Goal: Transaction & Acquisition: Purchase product/service

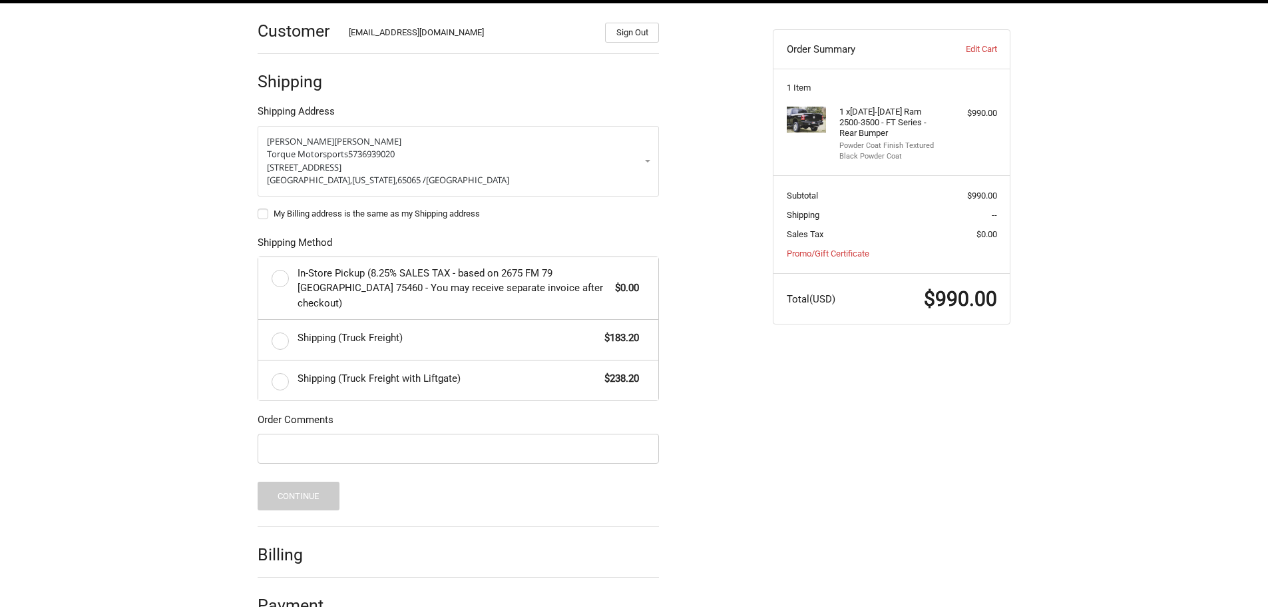
scroll to position [216, 0]
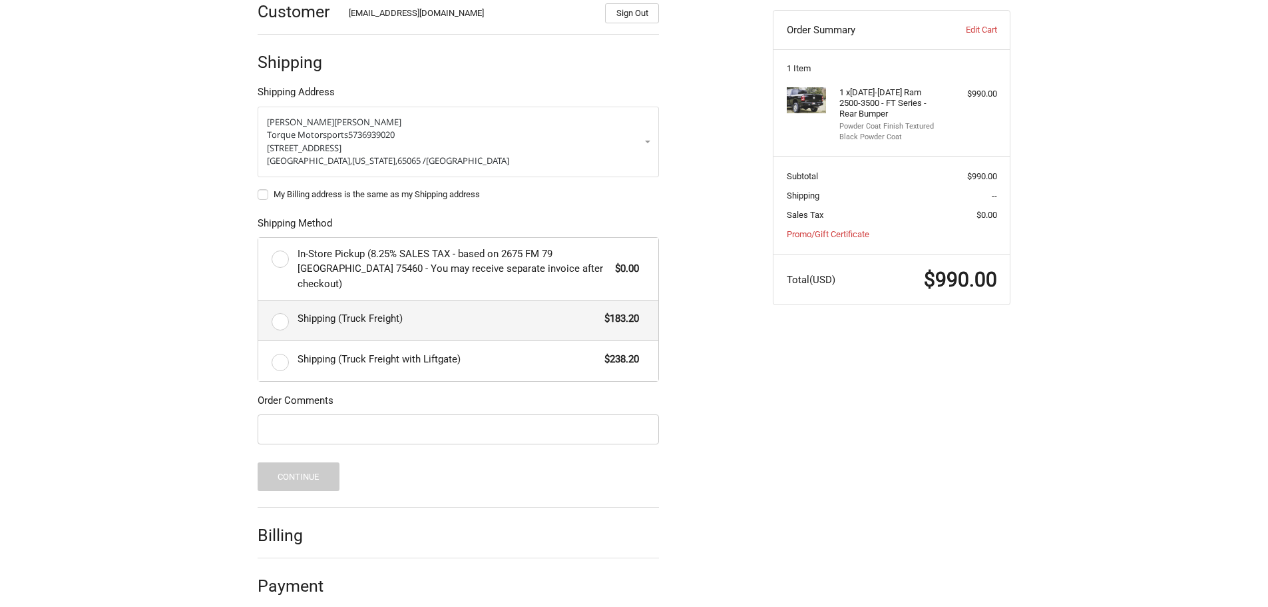
click at [280, 309] on label "Shipping (Truck Freight) $183.20" at bounding box center [458, 320] width 400 height 40
click at [259, 301] on input "Shipping (Truck Freight) $183.20" at bounding box center [258, 300] width 1 height 1
radio input "true"
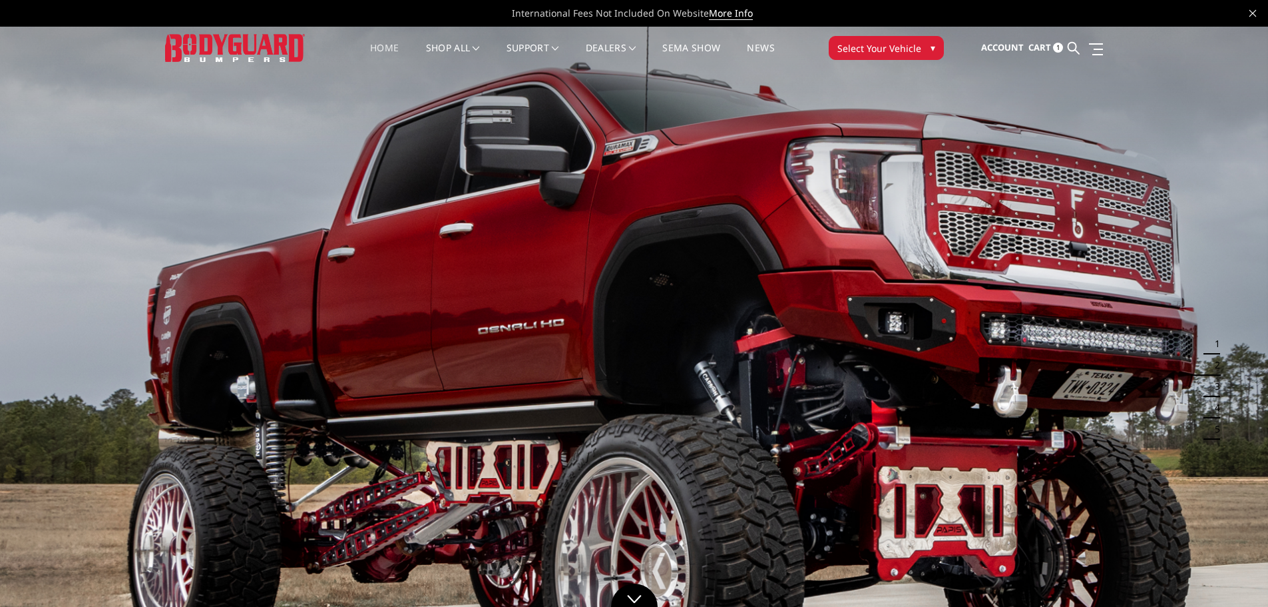
click at [1038, 46] on span "Cart" at bounding box center [1040, 47] width 23 height 12
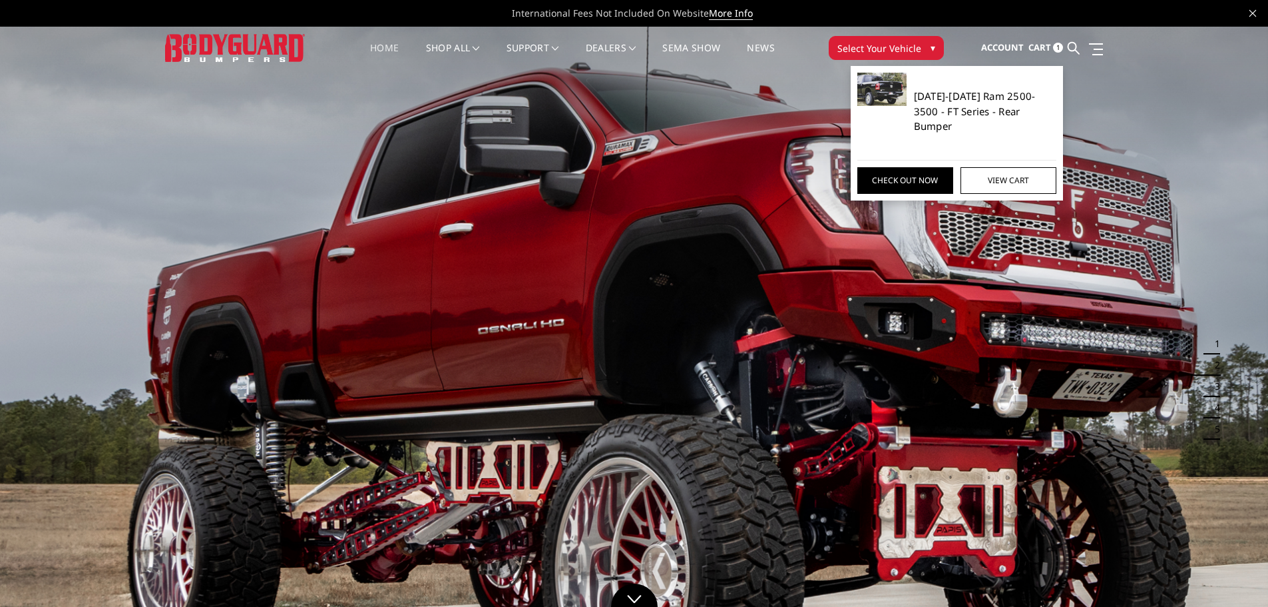
click at [1001, 105] on link "[DATE]-[DATE] Ram 2500-3500 - FT Series - Rear Bumper" at bounding box center [985, 111] width 143 height 45
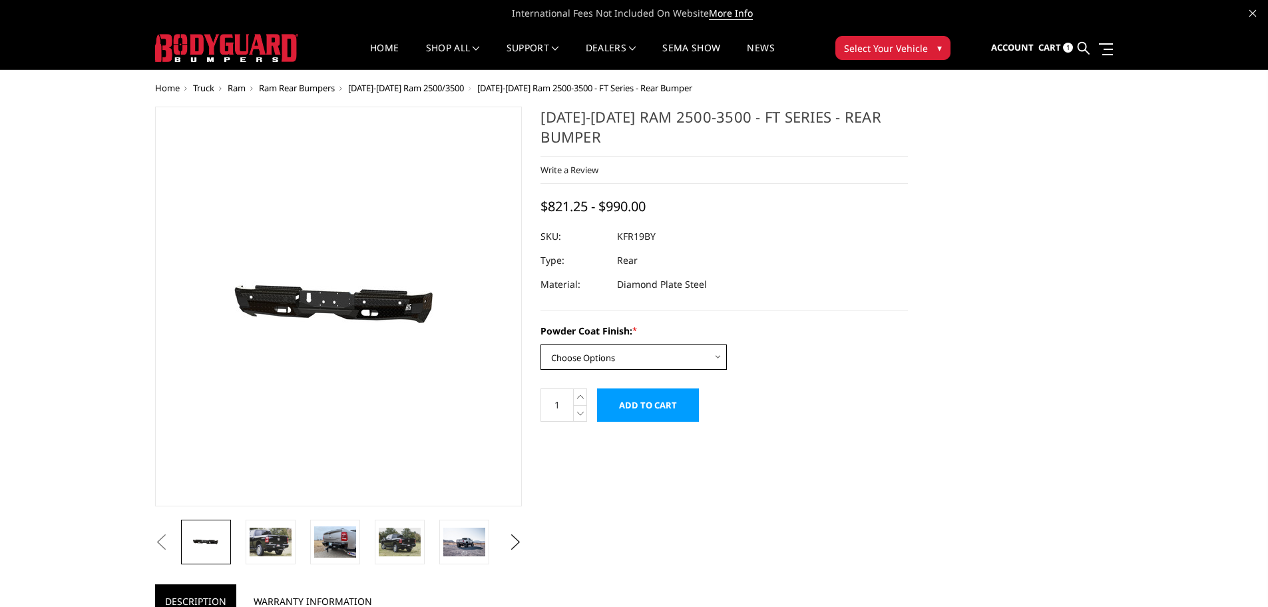
click at [718, 356] on select "Choose Options Bare Metal Gloss Black Powder Coat Textured Black Powder Coat" at bounding box center [634, 356] width 186 height 25
select select "3415"
click at [541, 344] on select "Choose Options Bare Metal Gloss Black Powder Coat Textured Black Powder Coat" at bounding box center [634, 356] width 186 height 25
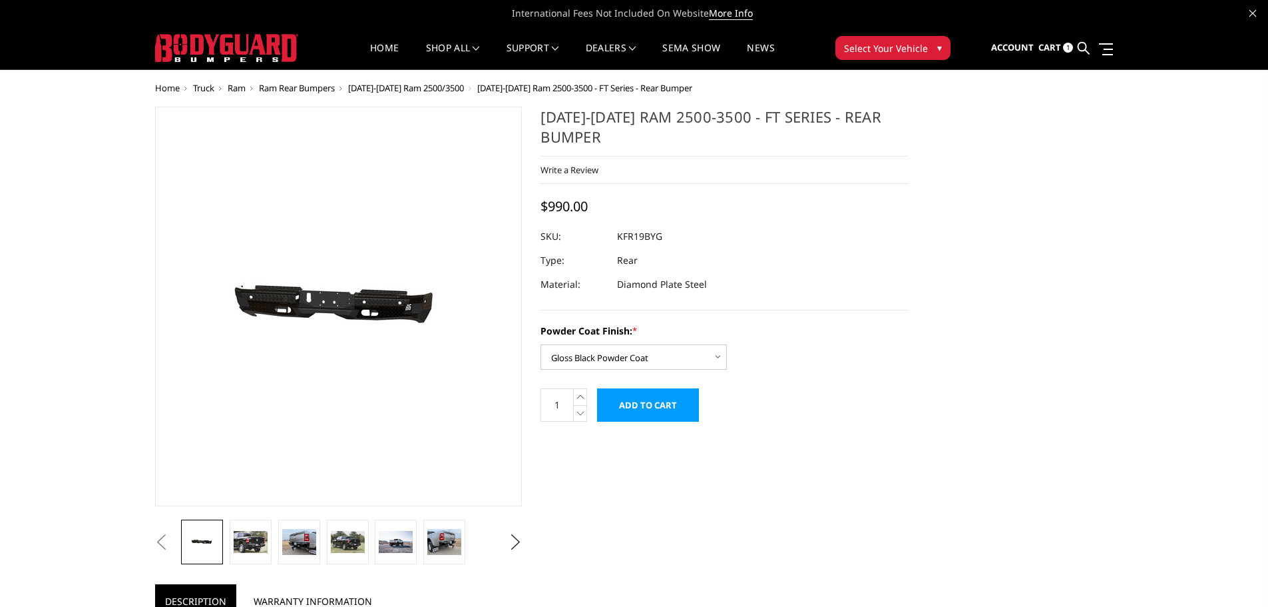
click at [1056, 50] on span "Cart" at bounding box center [1050, 47] width 23 height 12
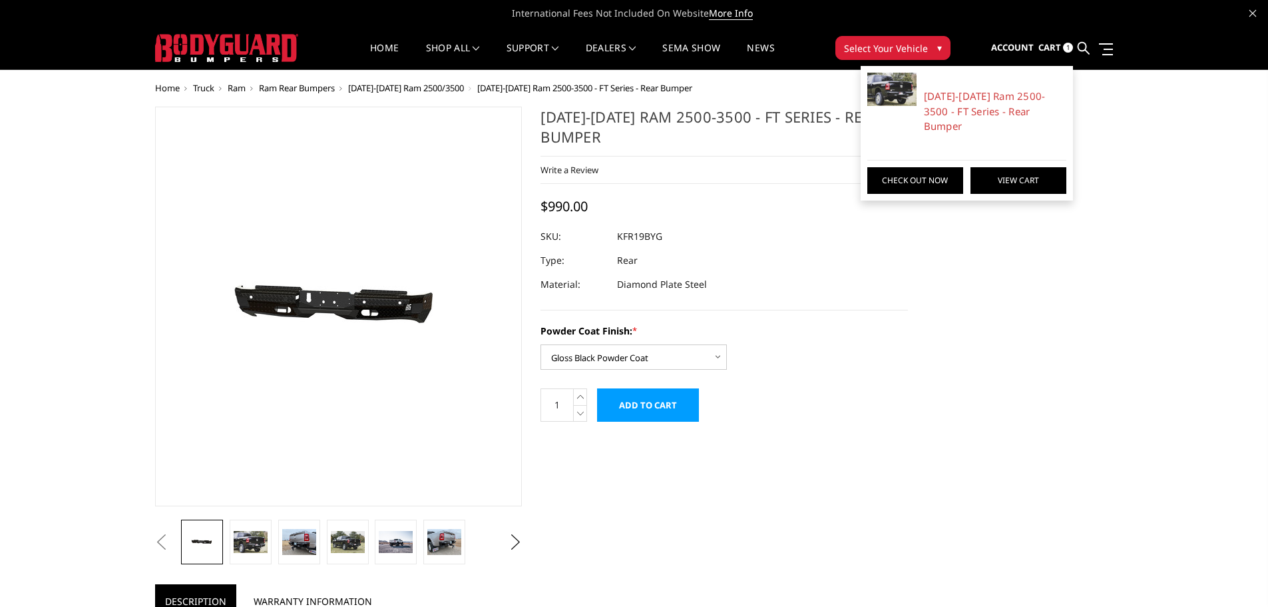
click at [1010, 167] on link "View Cart" at bounding box center [1019, 180] width 96 height 27
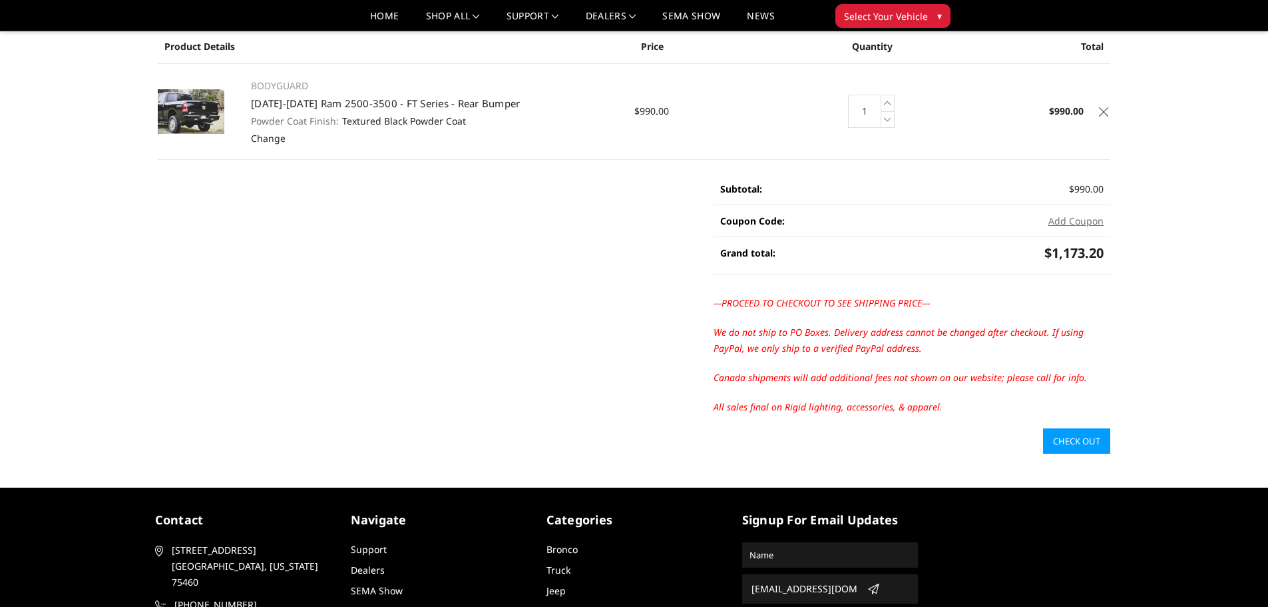
scroll to position [133, 0]
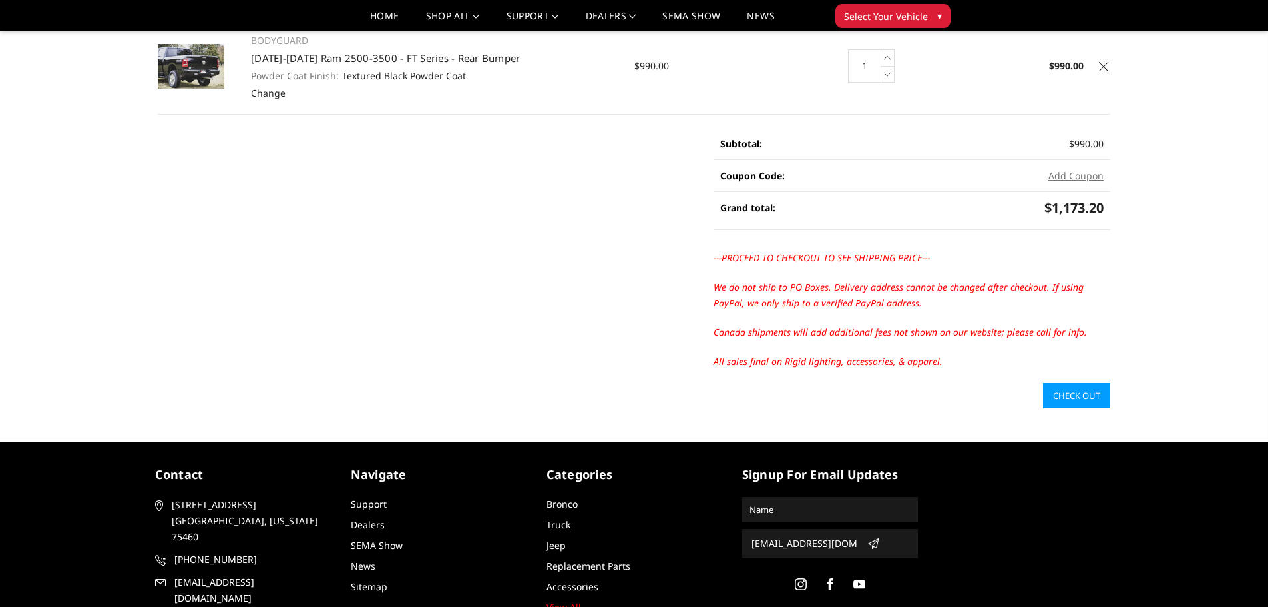
click at [1089, 403] on link "Check out" at bounding box center [1076, 395] width 67 height 25
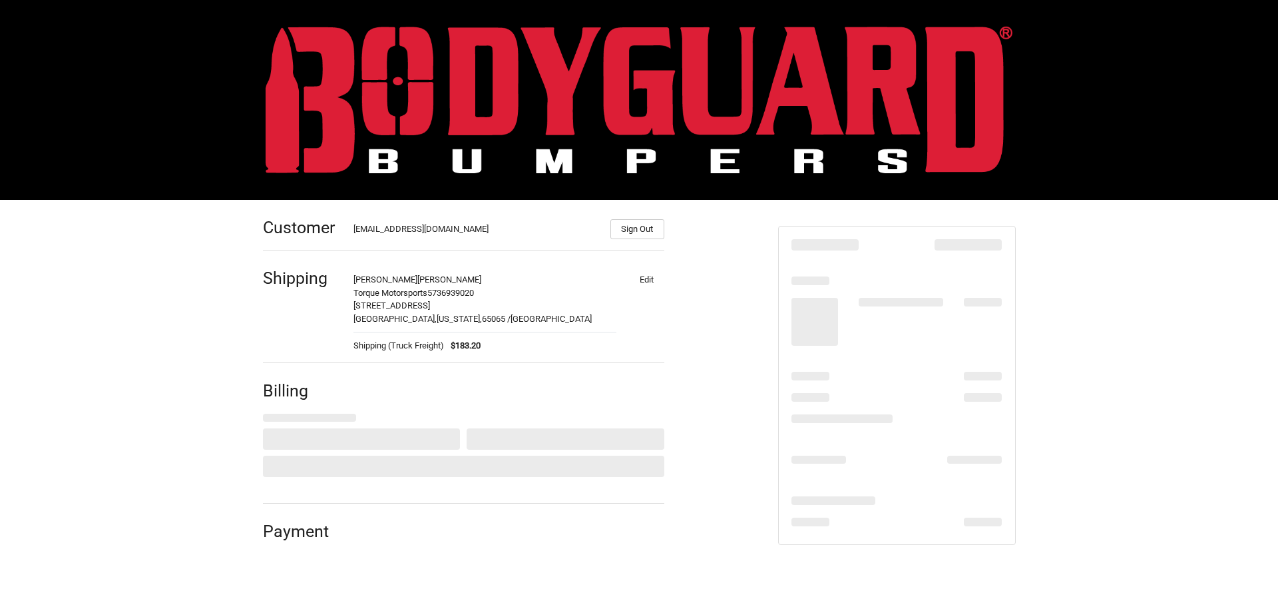
select select "US"
